Goal: Find specific page/section: Find specific page/section

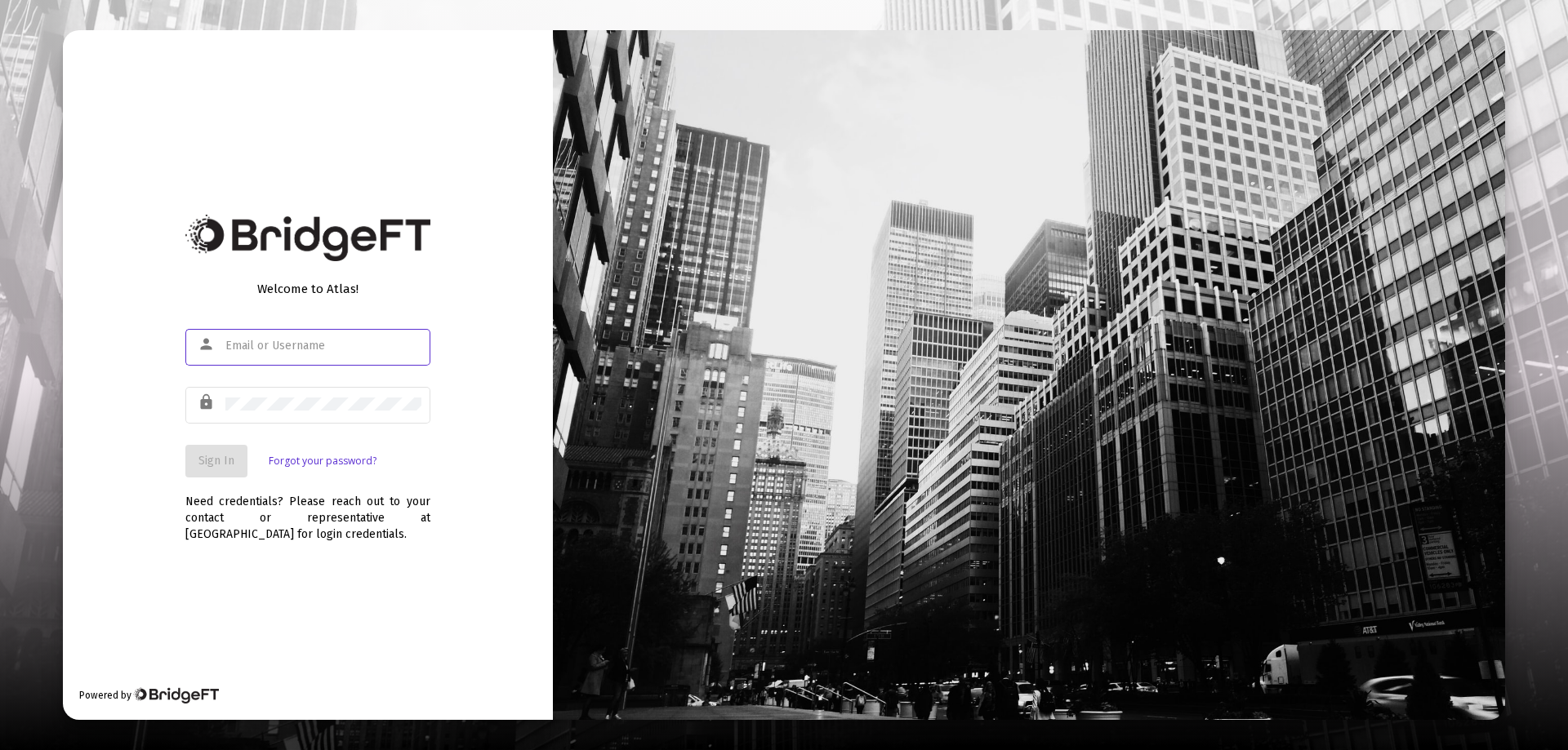
type input "[EMAIL_ADDRESS][DOMAIN_NAME]"
click at [246, 469] on button "Sign In" at bounding box center [216, 461] width 62 height 33
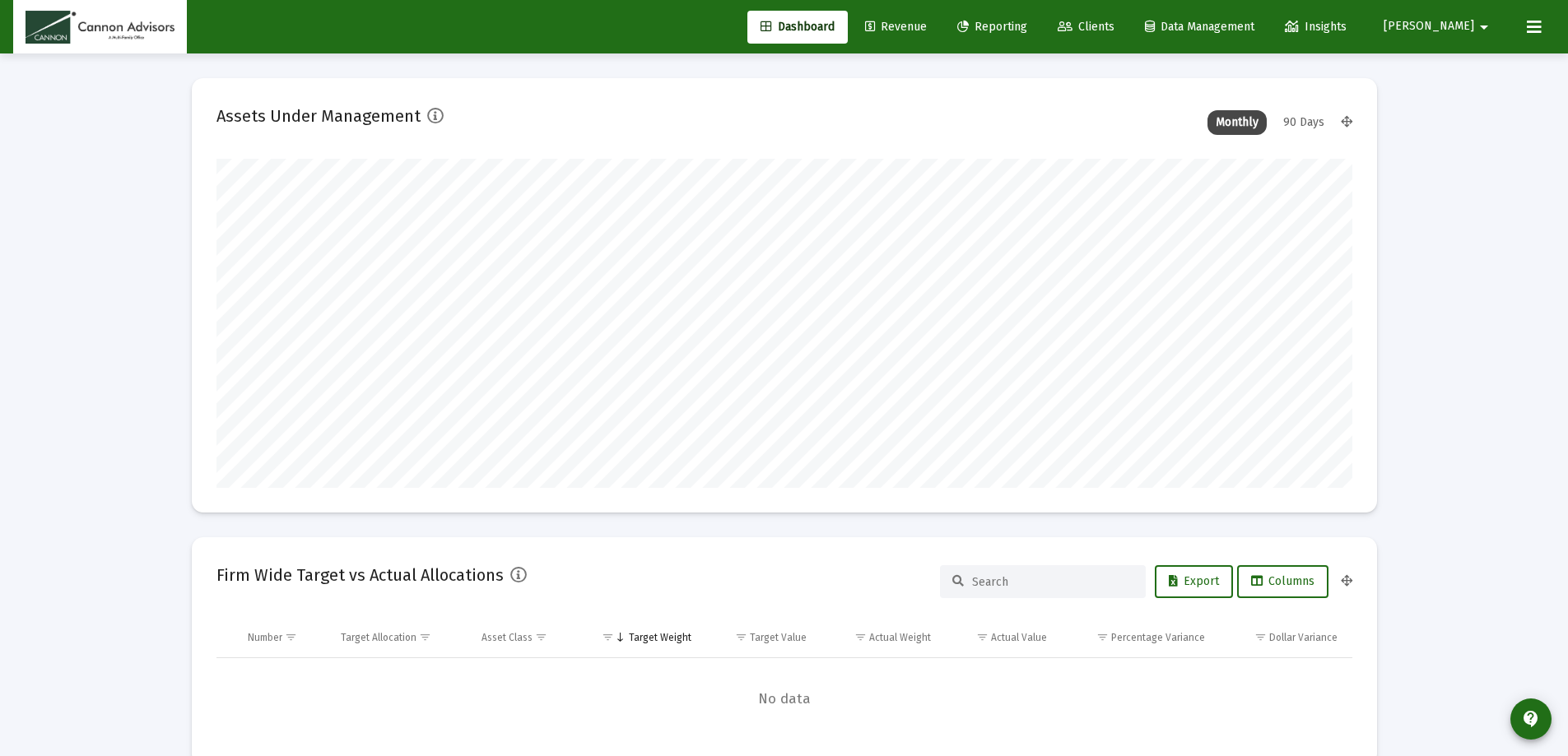
scroll to position [330, 611]
type input "[DATE]"
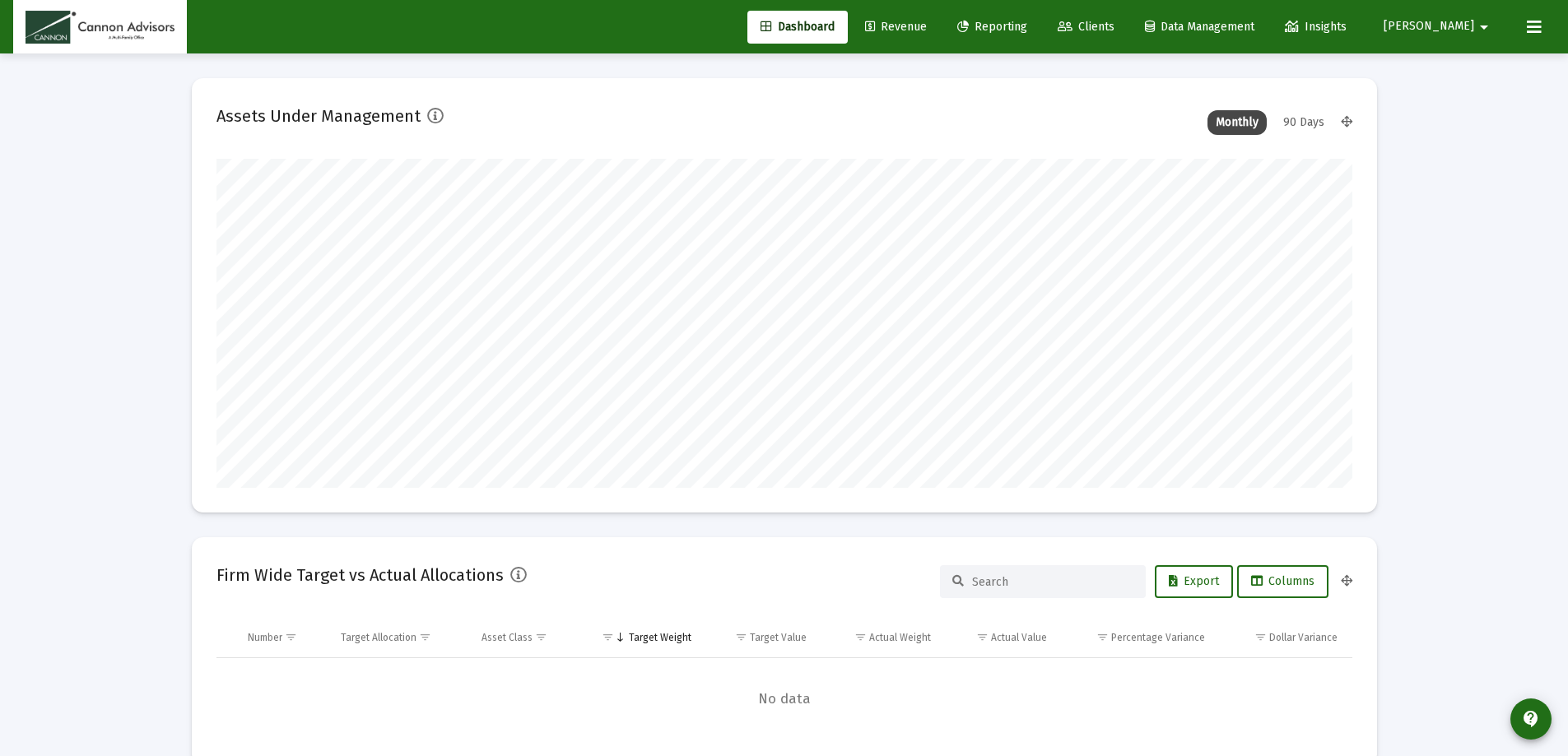
click at [935, 19] on link "Revenue" at bounding box center [895, 27] width 88 height 33
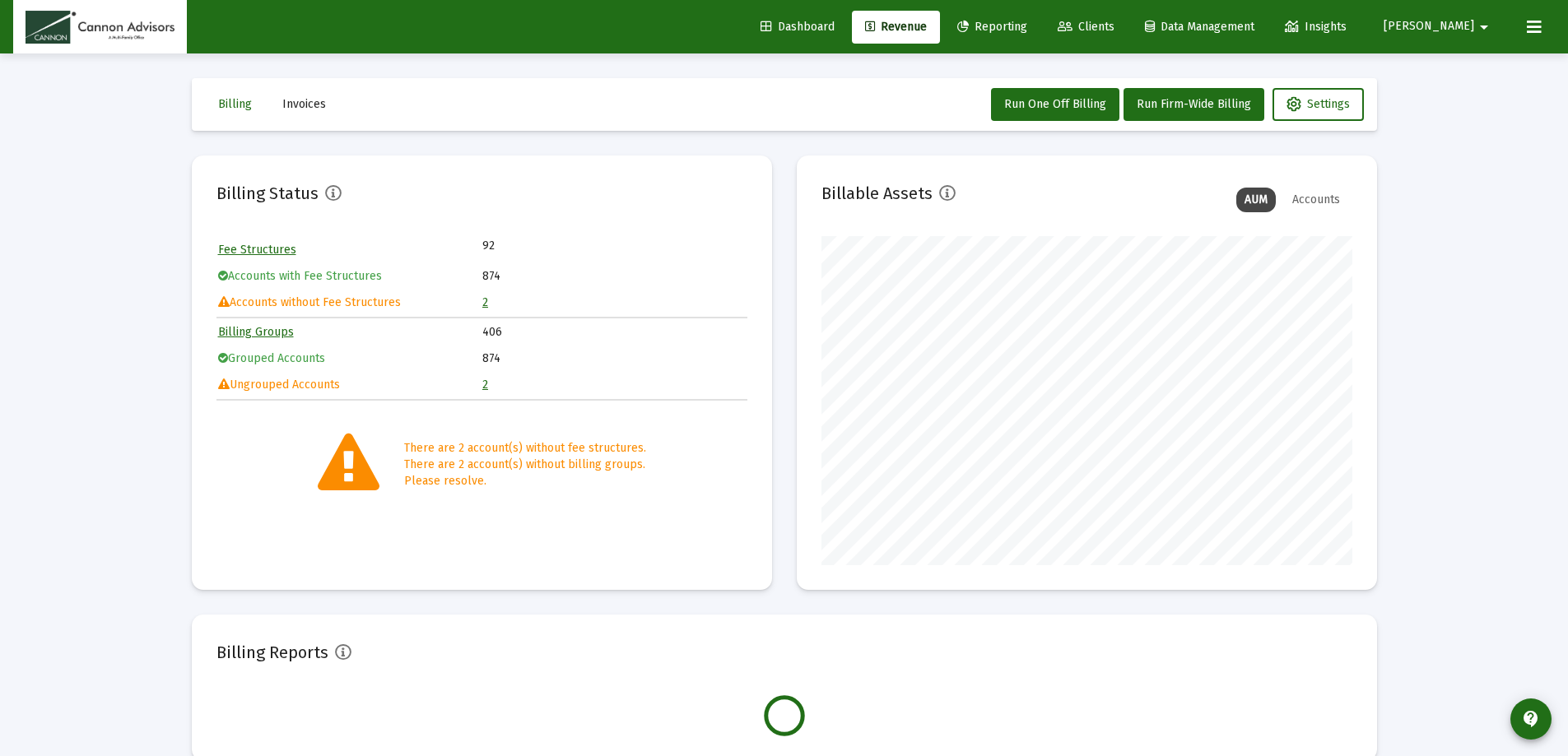
scroll to position [330, 531]
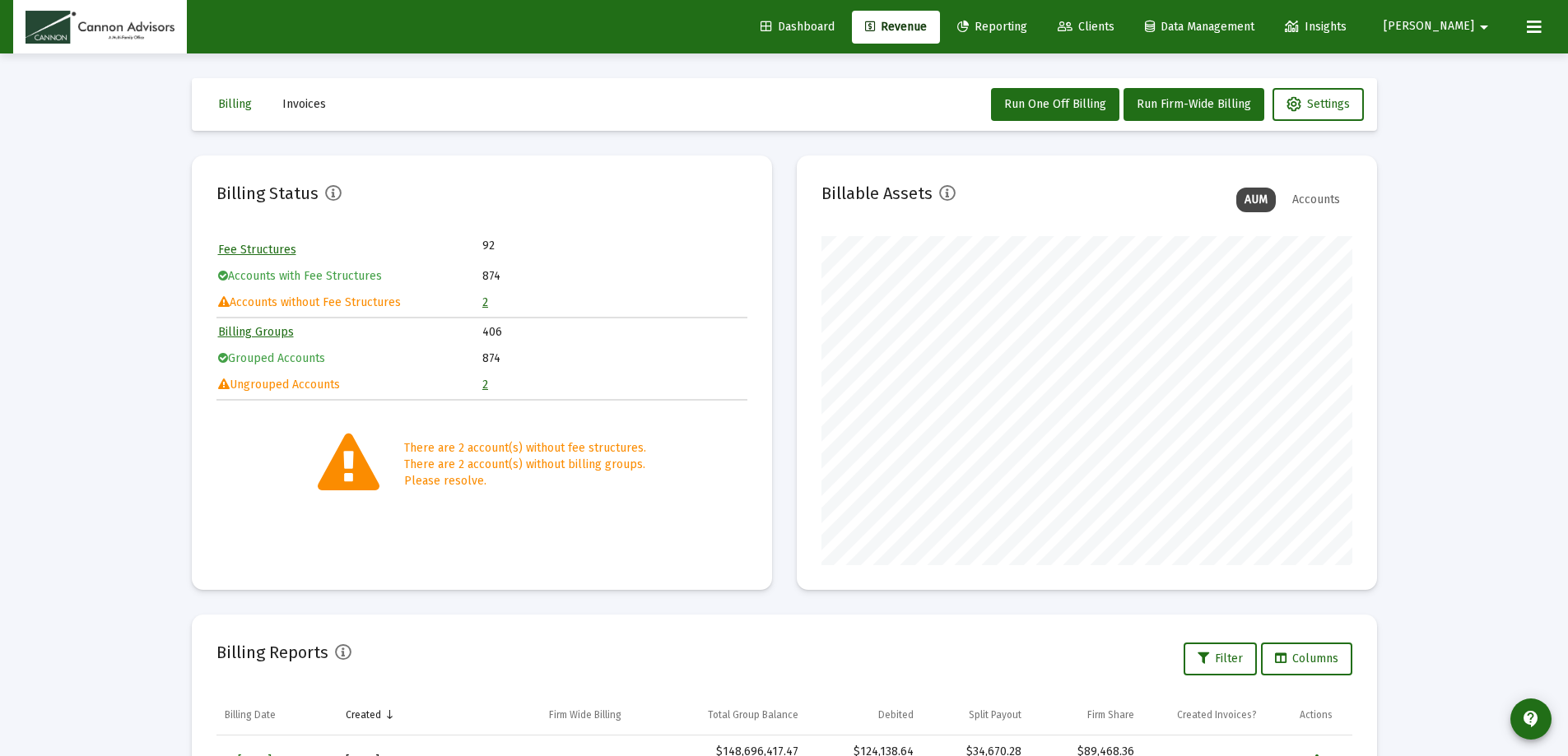
click at [487, 301] on link "2" at bounding box center [485, 303] width 5 height 14
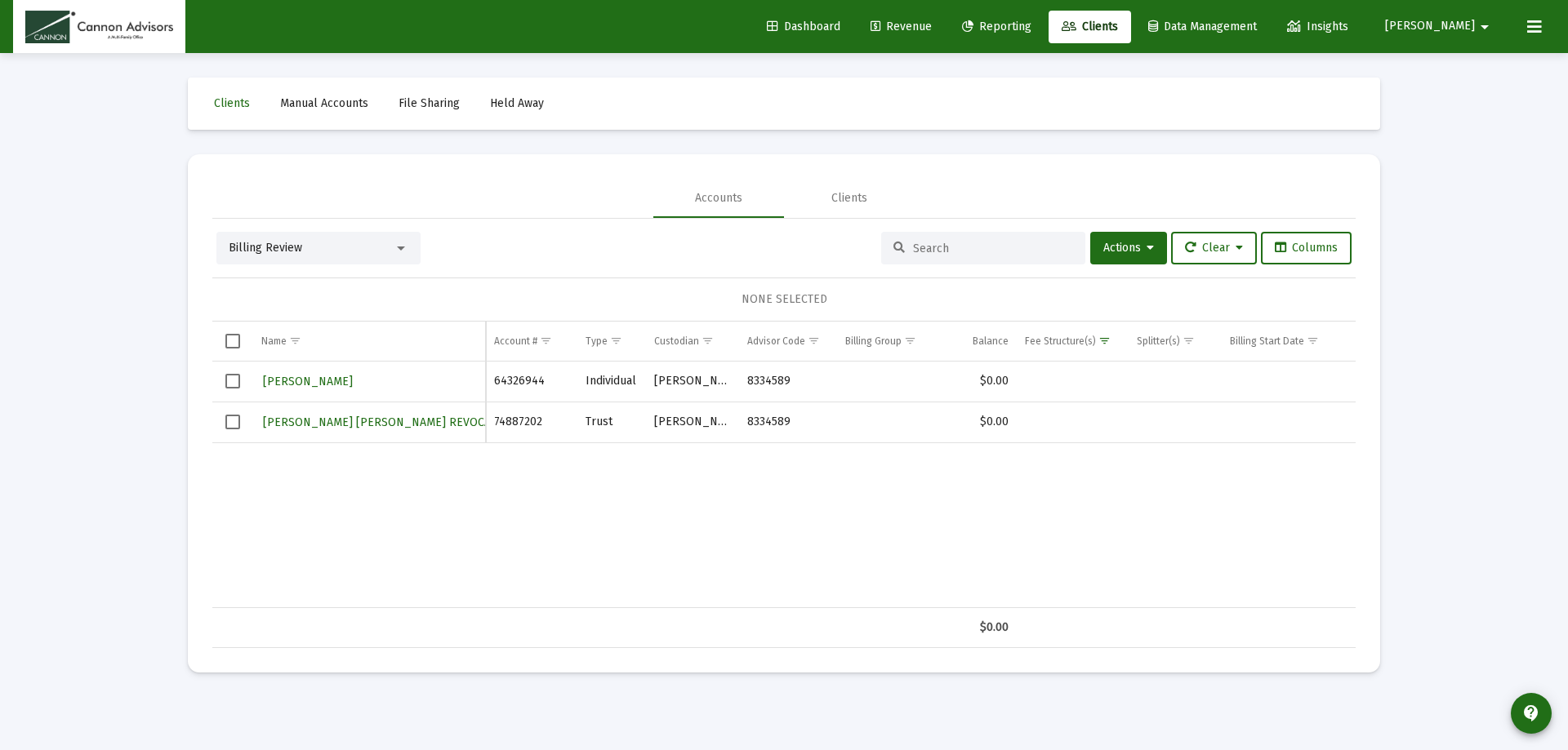
click at [932, 22] on span "Revenue" at bounding box center [901, 26] width 61 height 14
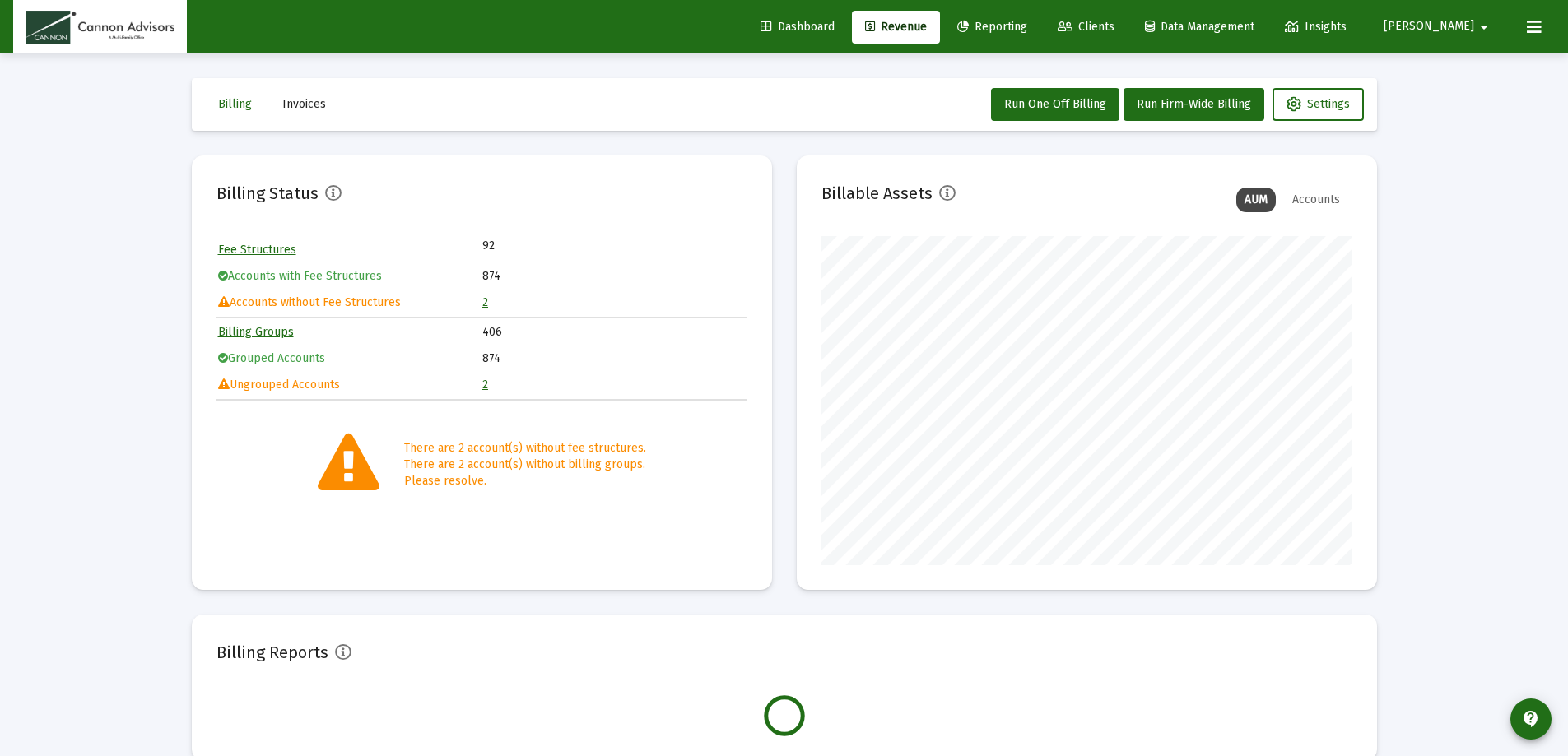
scroll to position [330, 531]
